Goal: Information Seeking & Learning: Learn about a topic

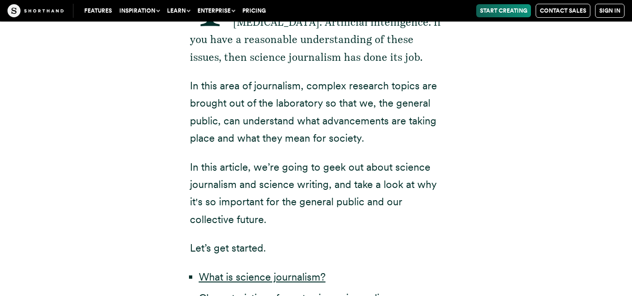
scroll to position [269, 0]
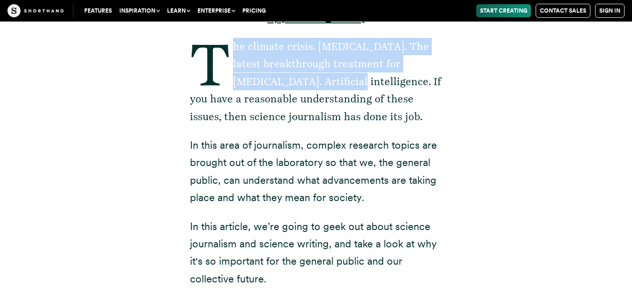
drag, startPoint x: 235, startPoint y: 43, endPoint x: 337, endPoint y: 86, distance: 110.1
click at [337, 86] on p "The climate crisis. [MEDICAL_DATA]. The latest breakthrough treatment for [MEDI…" at bounding box center [316, 81] width 253 height 87
copy p "he climate crisis. [MEDICAL_DATA]. The latest breakthrough treatment for [MEDIC…"
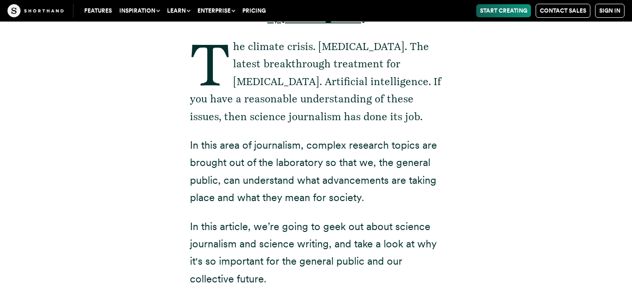
click at [265, 152] on p "In this area of journalism, complex research topics are brought out of the labo…" at bounding box center [316, 172] width 253 height 70
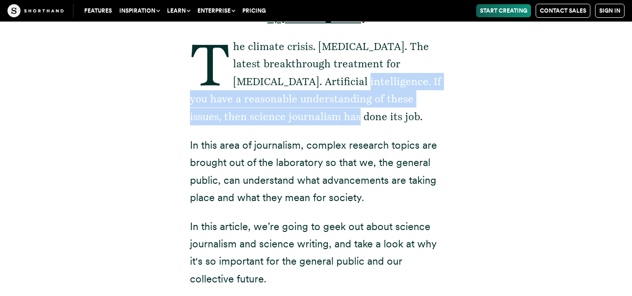
drag, startPoint x: 339, startPoint y: 82, endPoint x: 367, endPoint y: 115, distance: 43.8
click at [367, 115] on p "The climate crisis. [MEDICAL_DATA]. The latest breakthrough treatment for [MEDI…" at bounding box center [316, 81] width 253 height 87
copy p "If you have a reasonable understanding of these issues, then science journalism…"
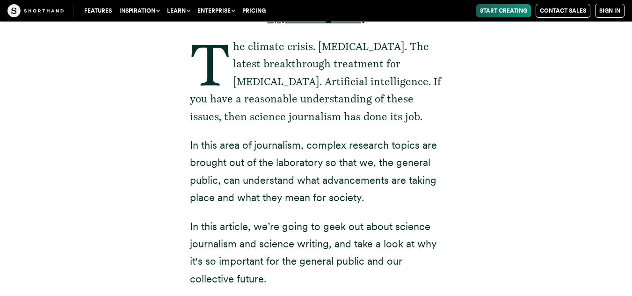
click at [454, 245] on div "by [PERSON_NAME] The climate crisis. [MEDICAL_DATA]. The latest breakthrough tr…" at bounding box center [316, 193] width 290 height 545
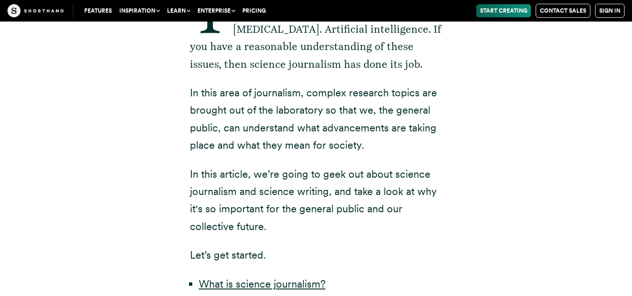
scroll to position [325, 0]
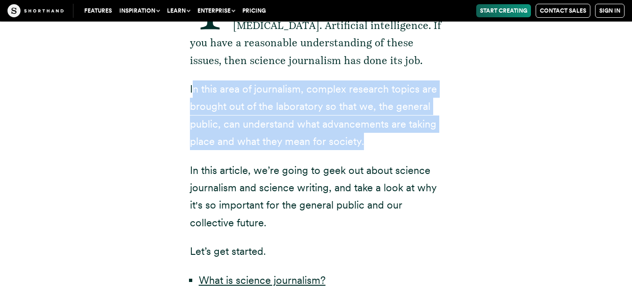
drag, startPoint x: 192, startPoint y: 90, endPoint x: 385, endPoint y: 147, distance: 202.0
click at [385, 147] on p "In this area of journalism, complex research topics are brought out of the labo…" at bounding box center [316, 115] width 253 height 70
copy p "n this area of journalism, complex research topics are brought out of the labor…"
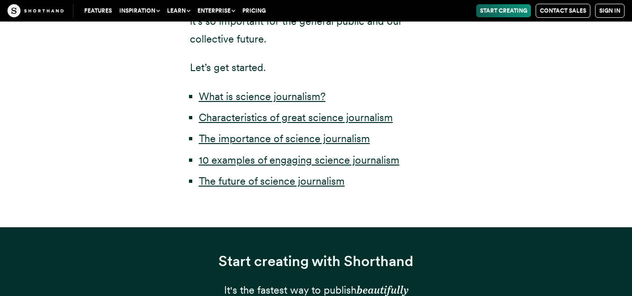
scroll to position [531, 0]
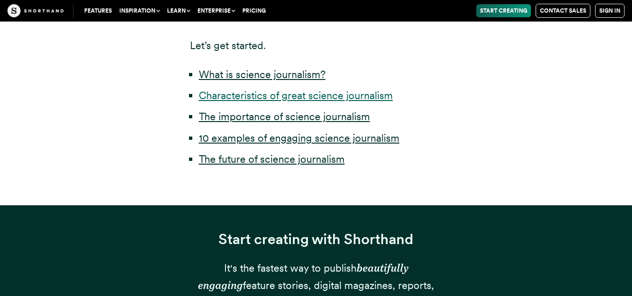
click at [310, 96] on link "Characteristics of great science journalism" at bounding box center [296, 95] width 194 height 12
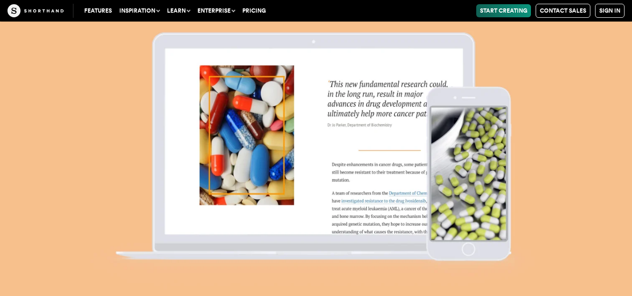
scroll to position [6679, 0]
